Goal: Book appointment/travel/reservation

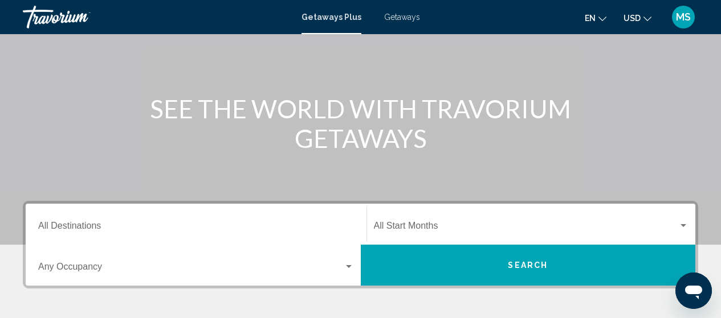
scroll to position [242, 0]
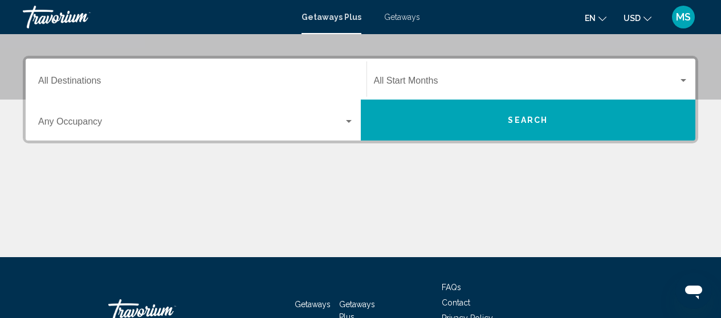
click at [263, 85] on input "Destination All Destinations" at bounding box center [196, 83] width 316 height 10
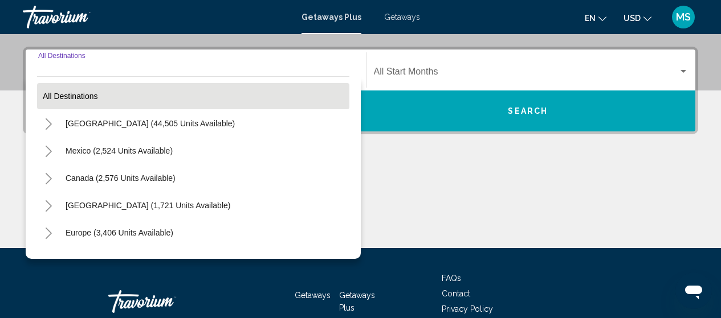
click at [249, 115] on mat-tree "All destinations [GEOGRAPHIC_DATA] (44,505 units available) [GEOGRAPHIC_DATA] (…" at bounding box center [193, 260] width 312 height 355
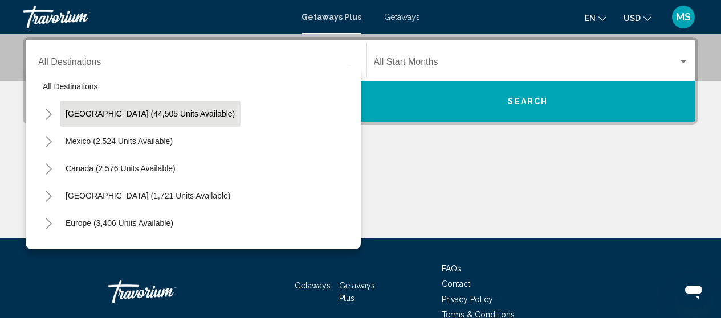
click at [191, 117] on span "[GEOGRAPHIC_DATA] (44,505 units available)" at bounding box center [150, 113] width 169 height 9
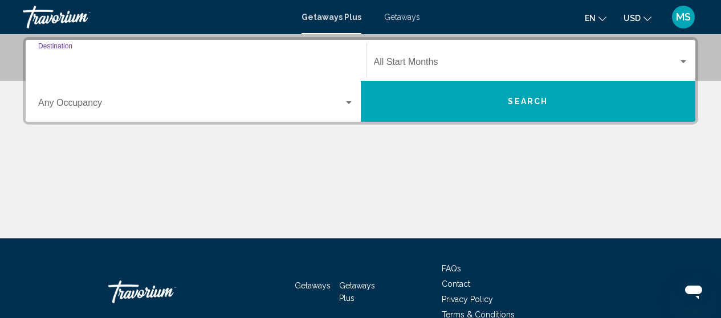
type input "**********"
click at [191, 117] on div "Occupancy Any Occupancy" at bounding box center [196, 102] width 316 height 36
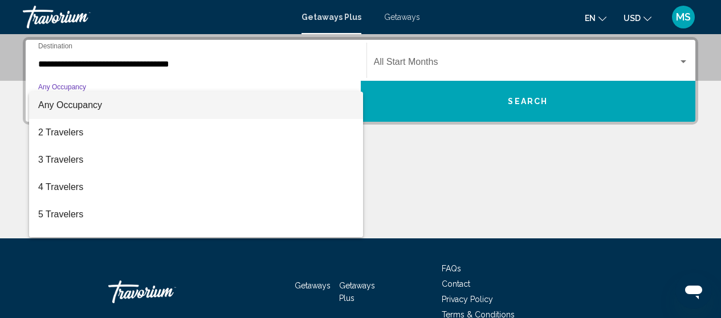
click at [429, 59] on div at bounding box center [360, 159] width 721 height 318
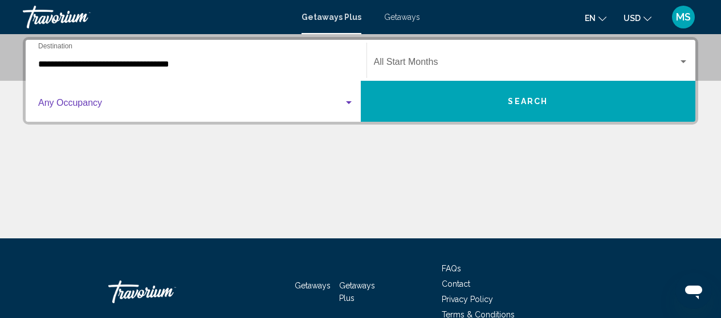
click at [276, 103] on span "Search widget" at bounding box center [190, 105] width 305 height 10
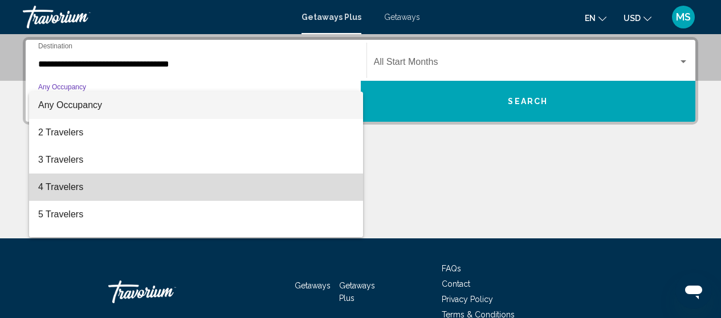
click at [259, 189] on span "4 Travelers" at bounding box center [196, 187] width 316 height 27
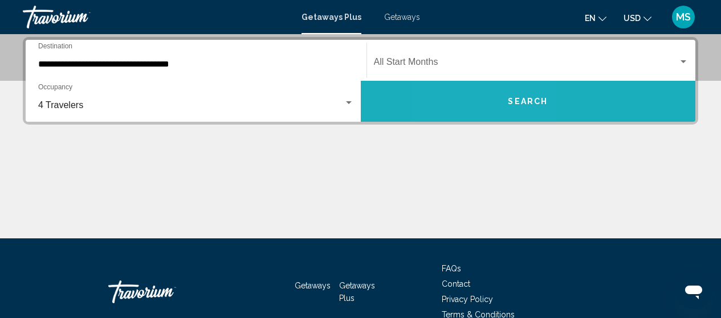
click at [482, 86] on button "Search" at bounding box center [528, 101] width 335 height 41
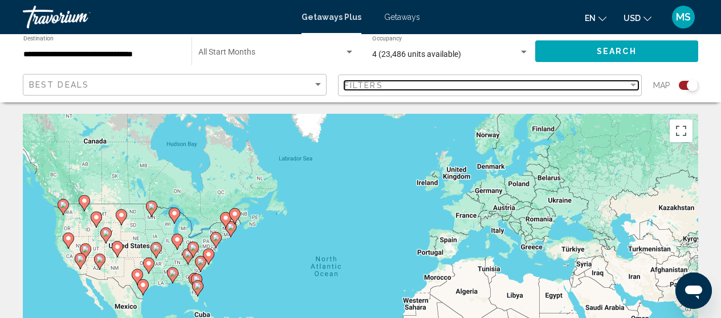
click at [485, 83] on div "Filters" at bounding box center [486, 85] width 284 height 9
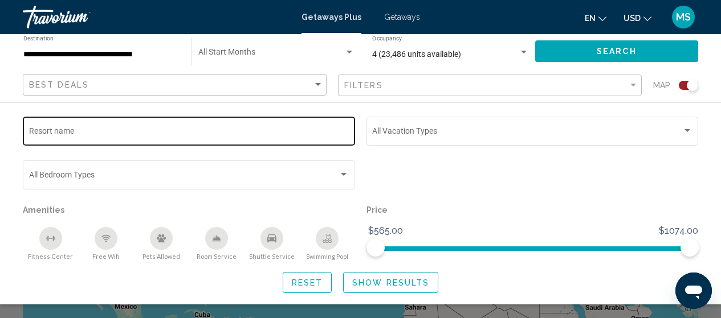
click at [300, 128] on div "Resort name" at bounding box center [189, 130] width 320 height 31
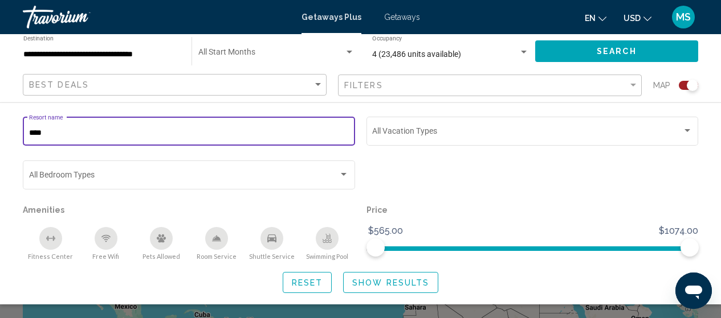
type input "****"
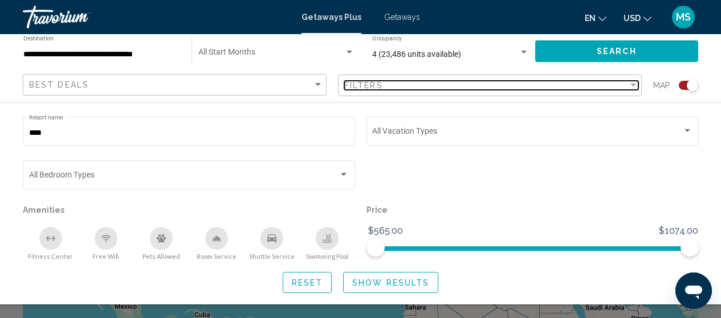
click at [480, 85] on div "Filters" at bounding box center [486, 85] width 284 height 9
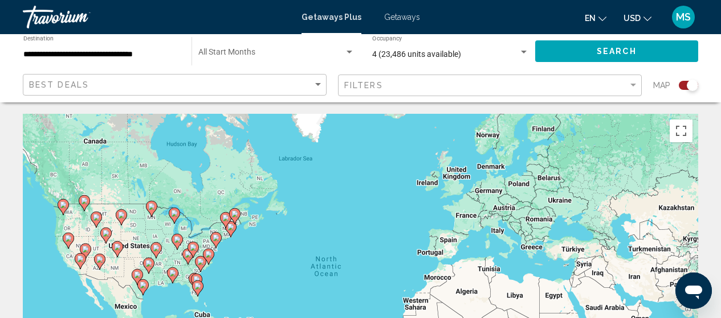
click at [183, 231] on div "To activate drag with keyboard, press Alt + Enter. Once in keyboard drag state,…" at bounding box center [360, 285] width 675 height 342
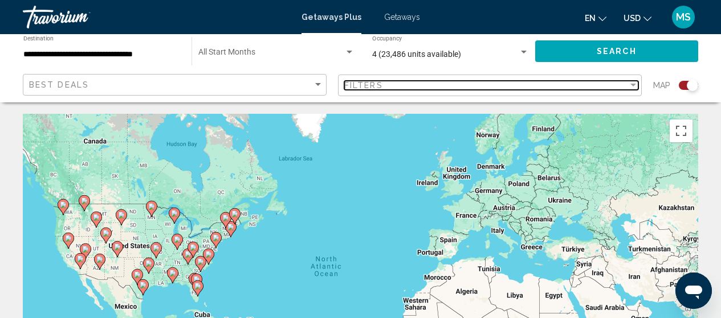
click at [586, 83] on div "Filters" at bounding box center [486, 85] width 284 height 9
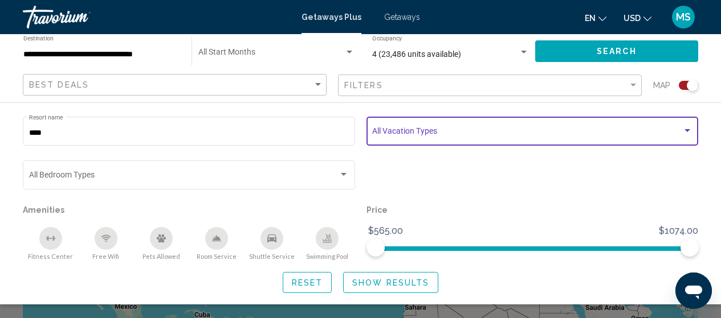
click at [433, 130] on span "Search widget" at bounding box center [527, 133] width 310 height 9
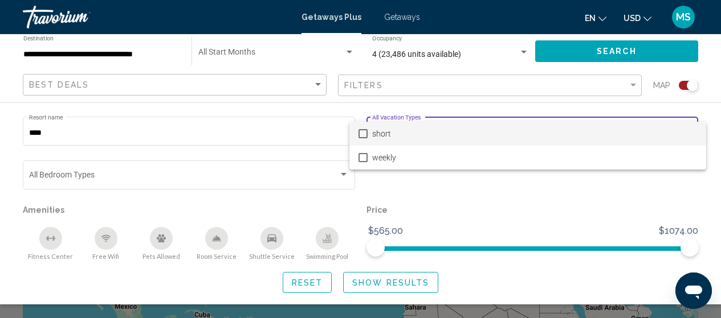
click at [469, 67] on div at bounding box center [360, 159] width 721 height 318
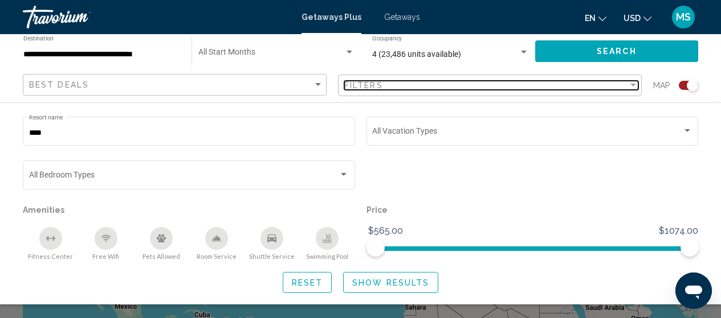
click at [469, 86] on div "Filters" at bounding box center [486, 85] width 284 height 9
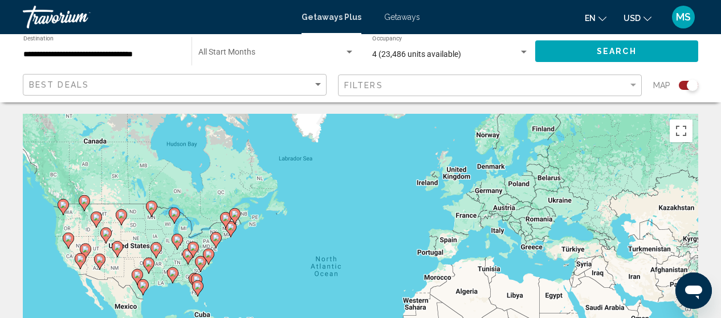
click at [681, 84] on div "Search widget" at bounding box center [687, 85] width 19 height 9
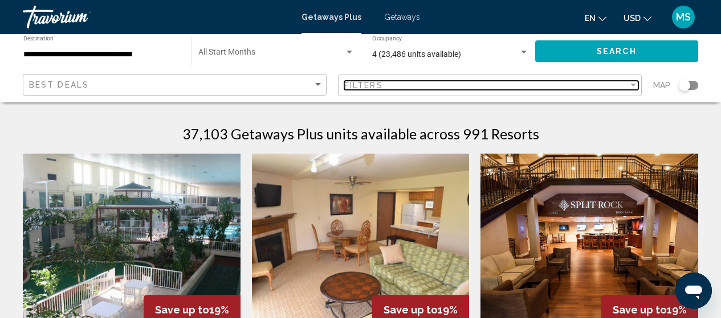
click at [557, 81] on div "Filters" at bounding box center [486, 85] width 284 height 9
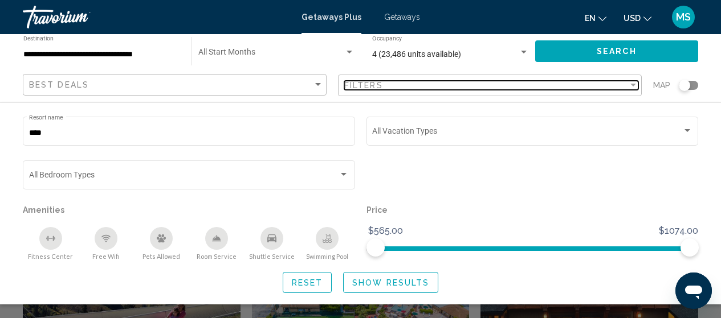
scroll to position [419, 0]
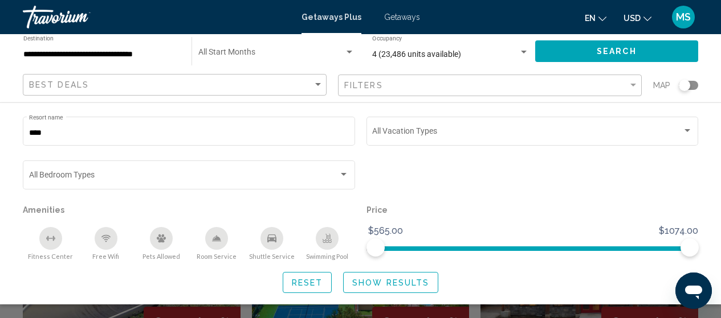
click at [712, 163] on div "**** Resort name Vacation Types All Vacation Types Bedroom Types All Bedroom Ty…" at bounding box center [360, 204] width 721 height 179
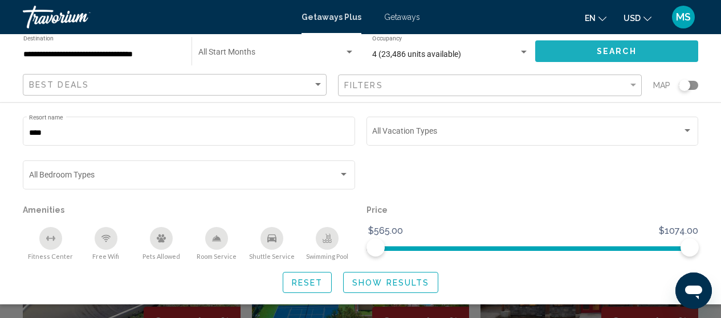
click at [652, 49] on button "Search" at bounding box center [616, 50] width 163 height 21
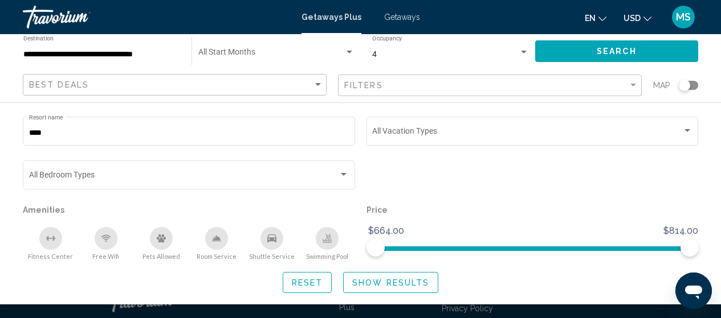
scroll to position [408, 0]
click at [371, 285] on span "Show Results" at bounding box center [390, 283] width 77 height 9
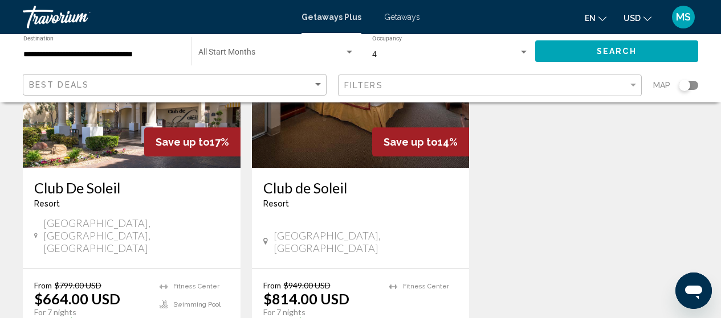
scroll to position [185, 0]
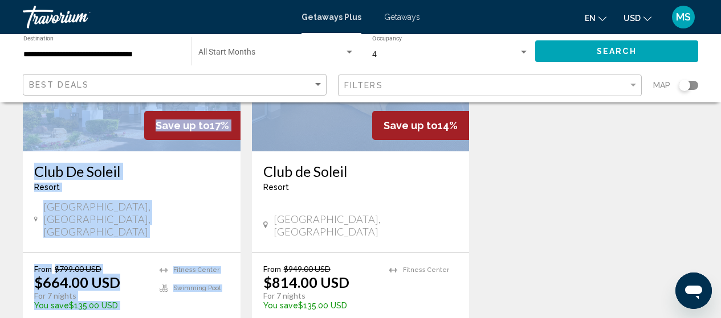
drag, startPoint x: 708, startPoint y: 149, endPoint x: 719, endPoint y: 115, distance: 36.0
click at [717, 105] on div "← Move left → Move right ↑ Move up ↓ Move down + Zoom in - Zoom out Home Jump l…" at bounding box center [360, 167] width 721 height 476
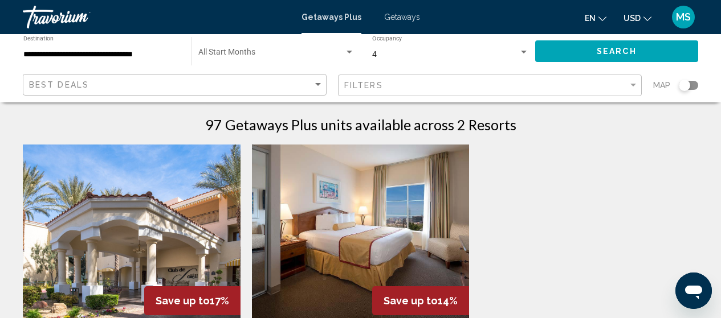
scroll to position [0, 0]
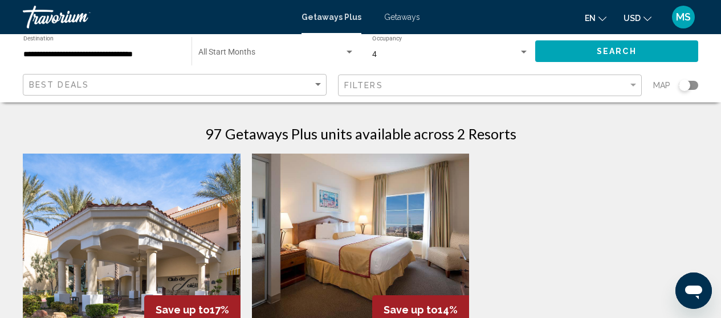
click at [195, 76] on div "Best Deals" at bounding box center [176, 85] width 294 height 21
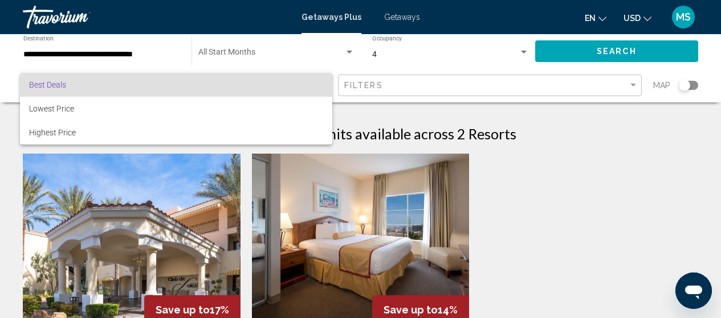
click at [363, 103] on div at bounding box center [360, 159] width 721 height 318
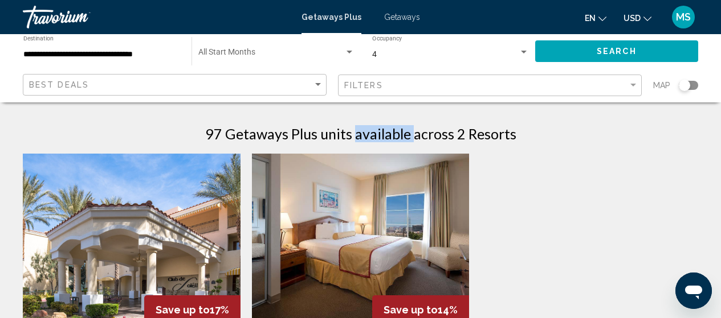
click at [363, 103] on div "**********" at bounding box center [360, 306] width 721 height 612
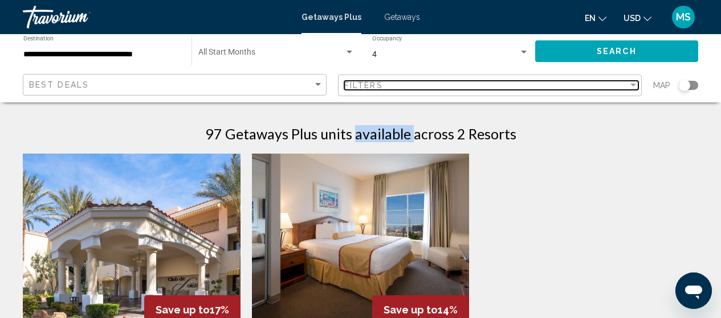
click at [425, 83] on div "Filters" at bounding box center [486, 85] width 284 height 9
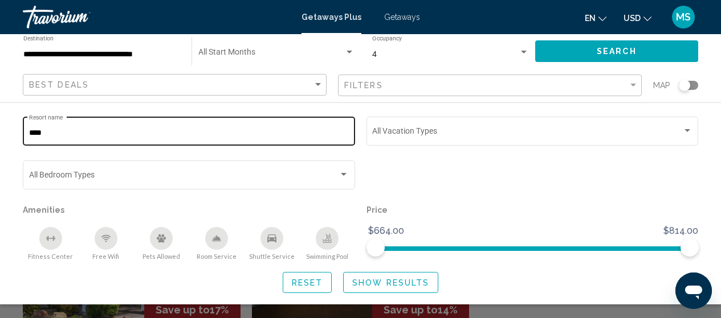
click at [261, 130] on input "****" at bounding box center [189, 133] width 320 height 9
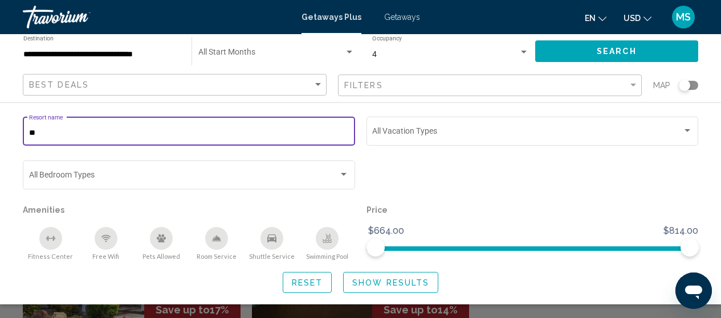
type input "*"
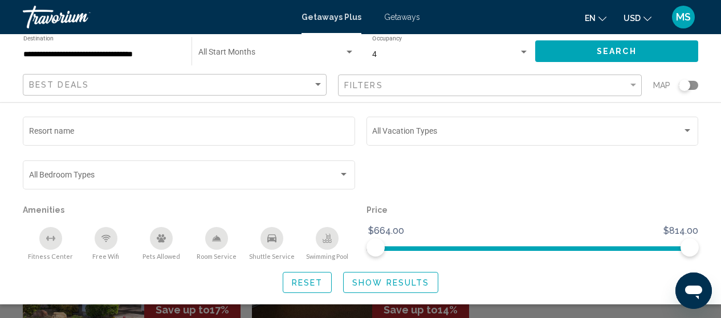
click at [418, 80] on div "Filters" at bounding box center [491, 85] width 294 height 21
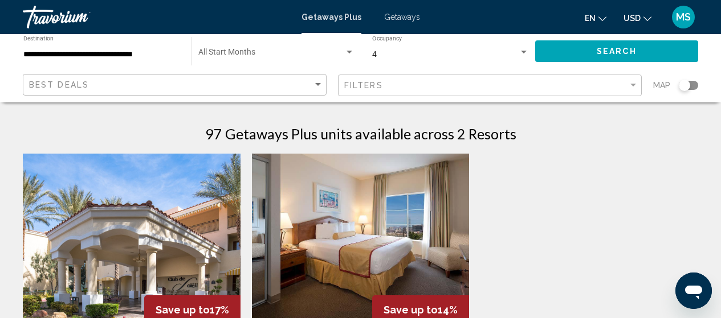
click at [405, 17] on span "Getaways" at bounding box center [402, 17] width 36 height 9
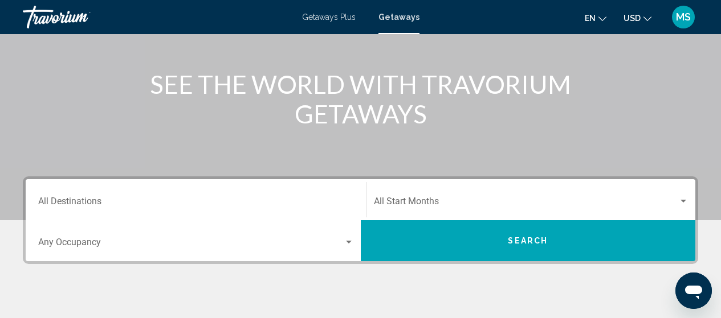
scroll to position [235, 0]
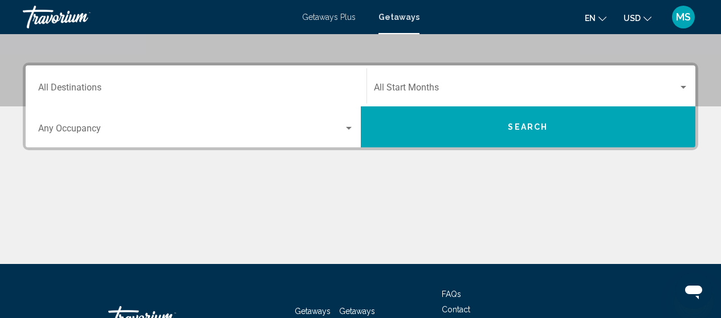
click at [260, 77] on div "Destination All Destinations" at bounding box center [196, 86] width 316 height 36
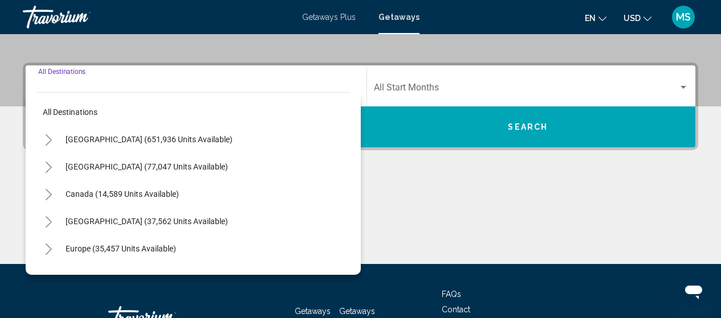
scroll to position [261, 0]
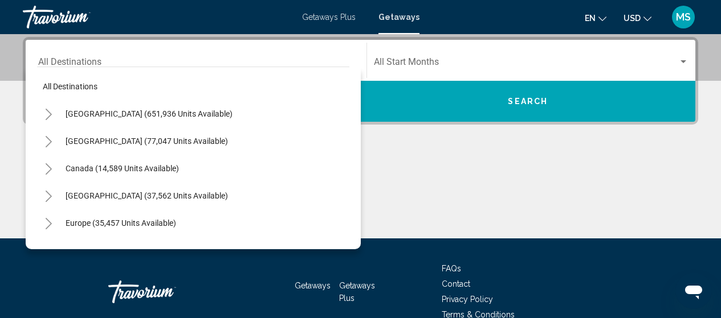
click at [248, 108] on div "[GEOGRAPHIC_DATA] (651,936 units available)" at bounding box center [193, 113] width 312 height 27
click at [230, 115] on div "[GEOGRAPHIC_DATA] (651,936 units available)" at bounding box center [193, 113] width 312 height 27
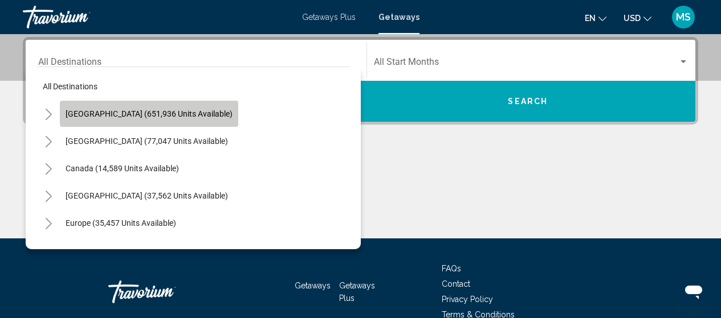
click at [193, 107] on button "[GEOGRAPHIC_DATA] (651,936 units available)" at bounding box center [149, 114] width 178 height 26
type input "**********"
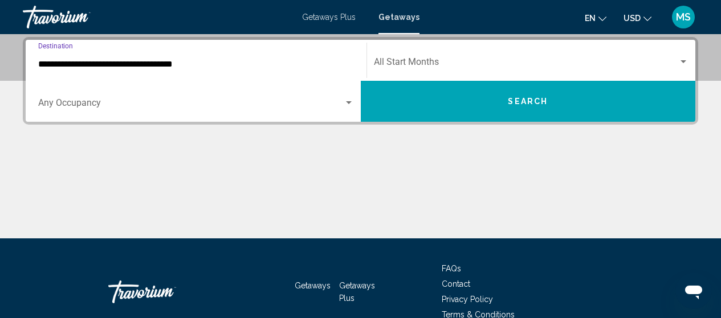
click at [193, 107] on span "Search widget" at bounding box center [190, 105] width 305 height 10
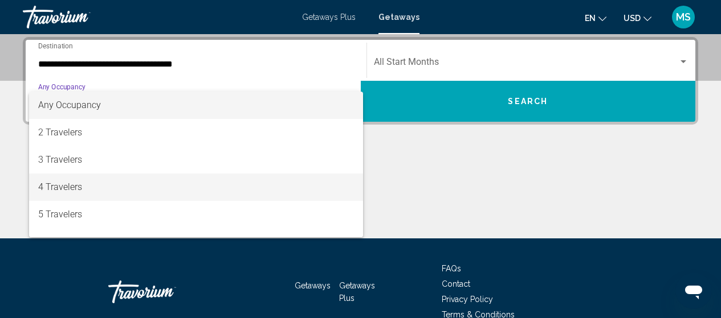
click at [169, 191] on span "4 Travelers" at bounding box center [196, 187] width 316 height 27
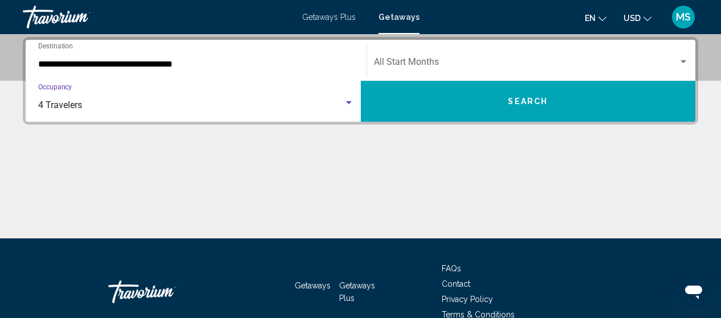
click at [467, 96] on button "Search" at bounding box center [528, 101] width 335 height 41
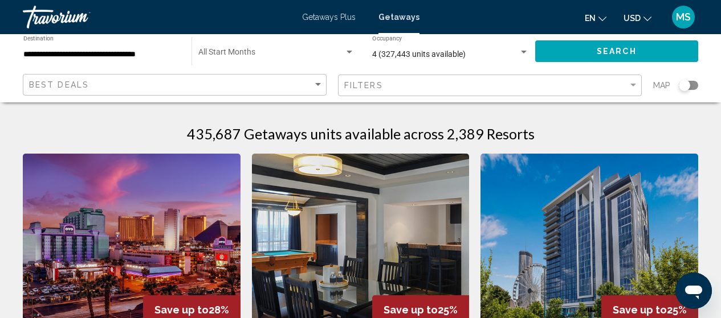
click at [693, 86] on div "Search widget" at bounding box center [687, 85] width 19 height 9
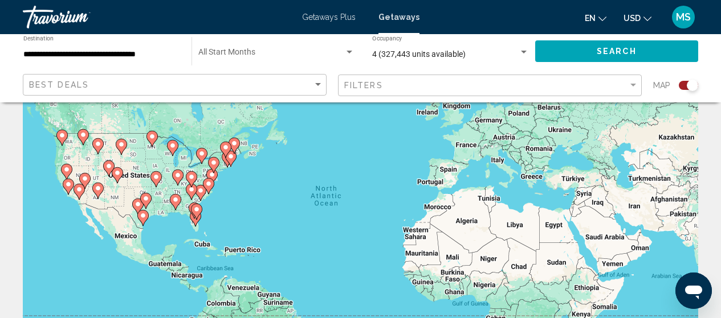
scroll to position [68, 0]
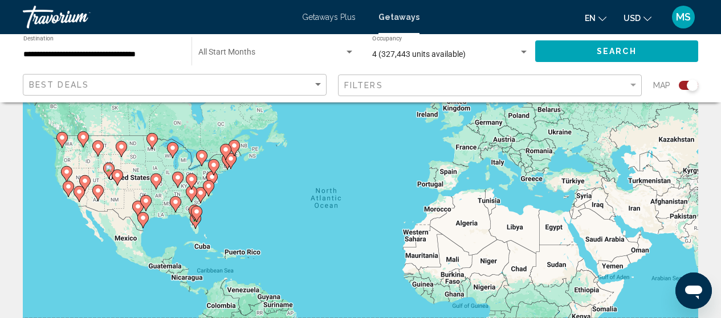
click at [202, 160] on icon "Main content" at bounding box center [201, 158] width 10 height 15
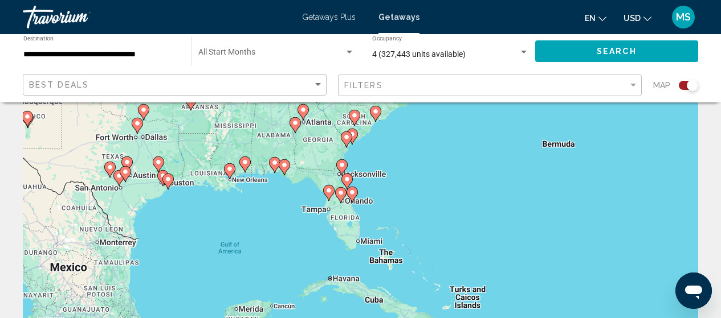
drag, startPoint x: 594, startPoint y: 168, endPoint x: 608, endPoint y: -69, distance: 237.4
click at [608, 0] on html "**********" at bounding box center [360, 91] width 721 height 318
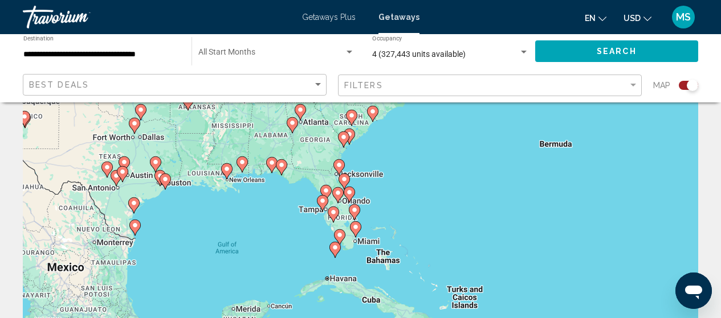
click at [370, 243] on div "To activate drag with keyboard, press Alt + Enter. Once in keyboard drag state,…" at bounding box center [360, 217] width 675 height 342
click at [354, 232] on icon "Main content" at bounding box center [355, 229] width 10 height 15
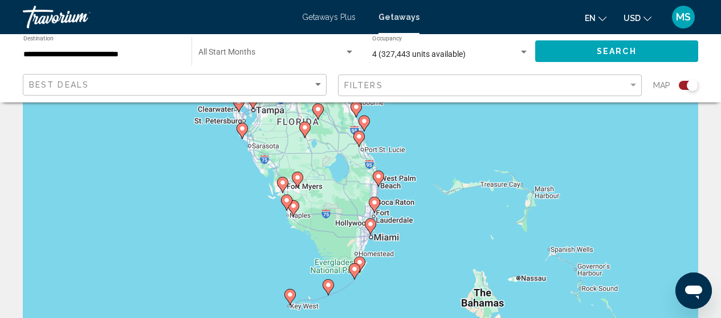
click at [371, 227] on image "Main content" at bounding box center [370, 224] width 7 height 7
type input "**********"
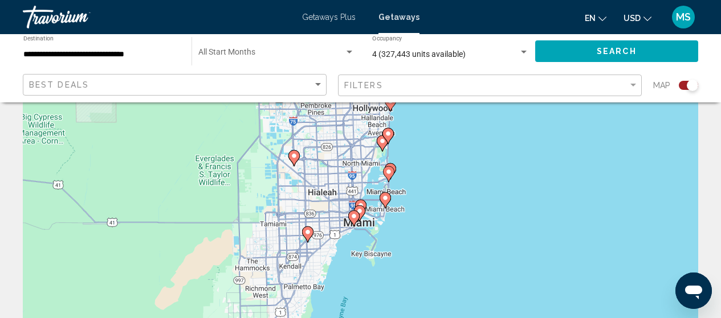
click at [352, 220] on icon "Main content" at bounding box center [353, 218] width 10 height 15
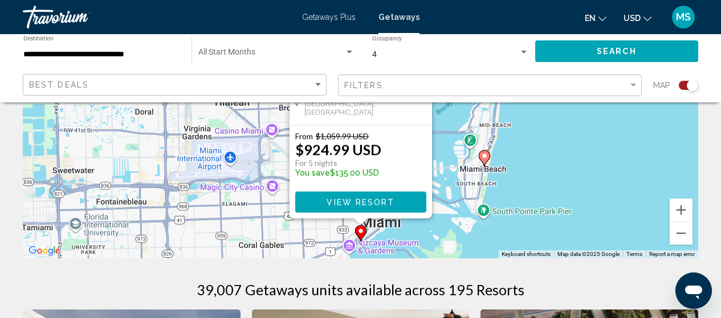
scroll to position [0, 0]
